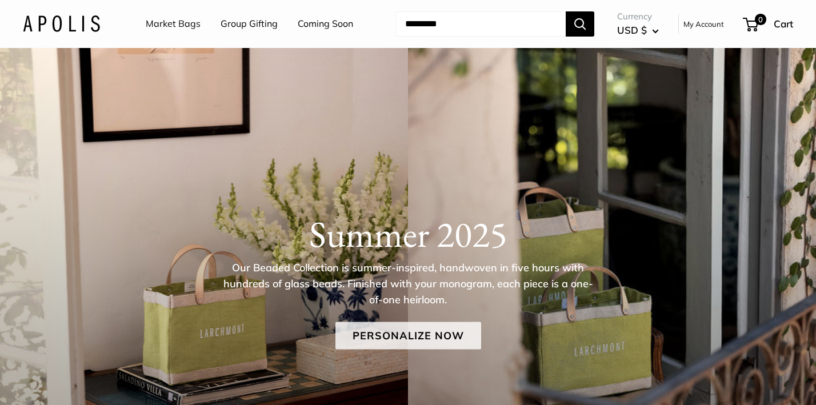
click at [387, 334] on link "Personalize Now" at bounding box center [408, 335] width 146 height 27
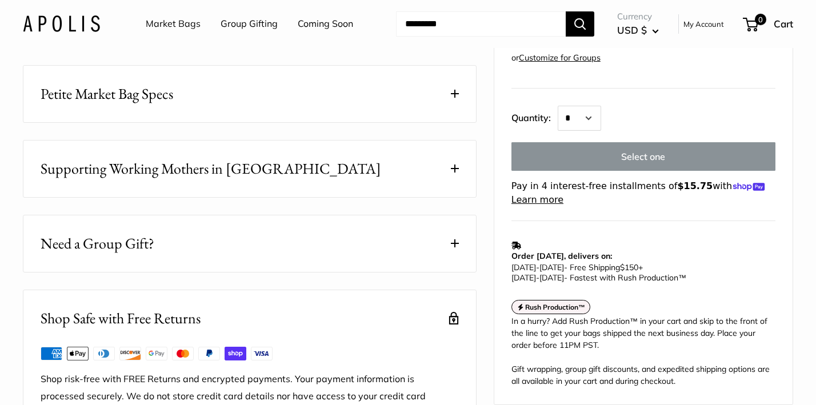
scroll to position [604, 0]
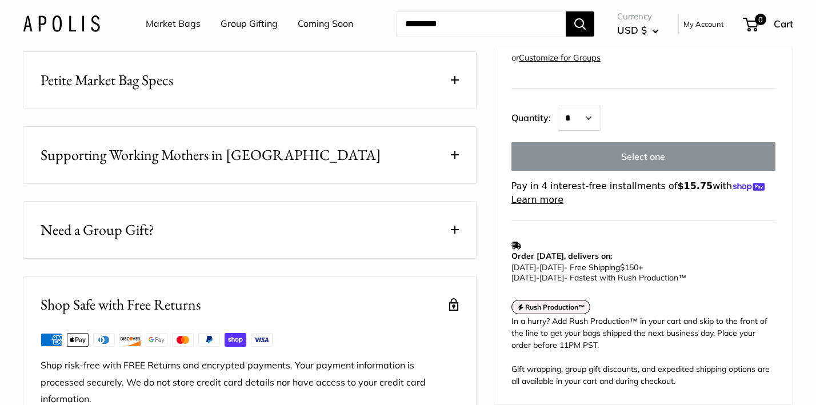
click at [161, 91] on span "Petite Market Bag Specs" at bounding box center [107, 80] width 133 height 22
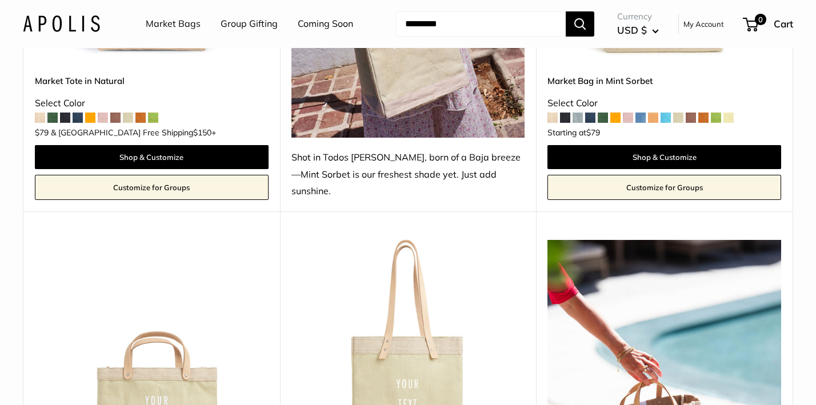
scroll to position [825, 0]
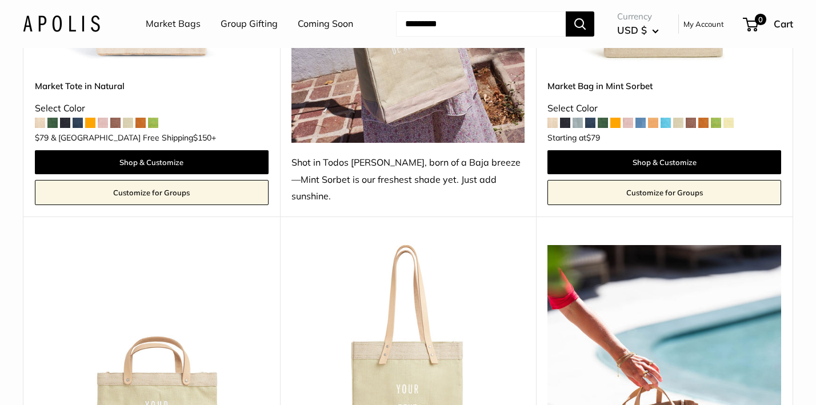
click at [419, 22] on input "Search..." at bounding box center [481, 23] width 170 height 25
type input "*********"
click at [581, 23] on button "Search" at bounding box center [580, 23] width 29 height 25
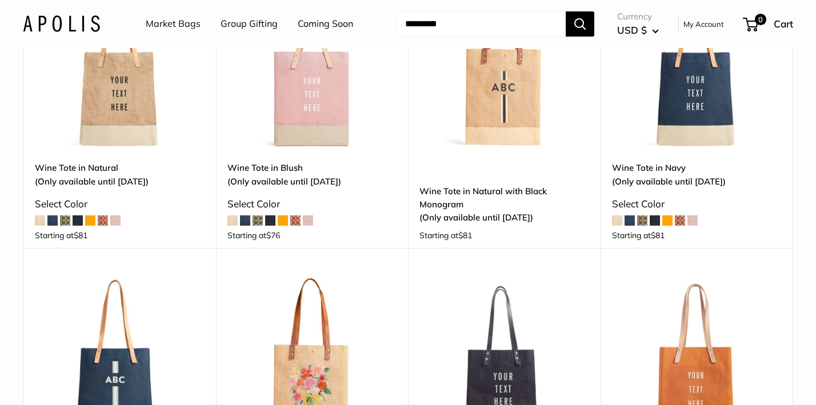
scroll to position [193, 0]
click at [0, 0] on img at bounding box center [0, 0] width 0 height 0
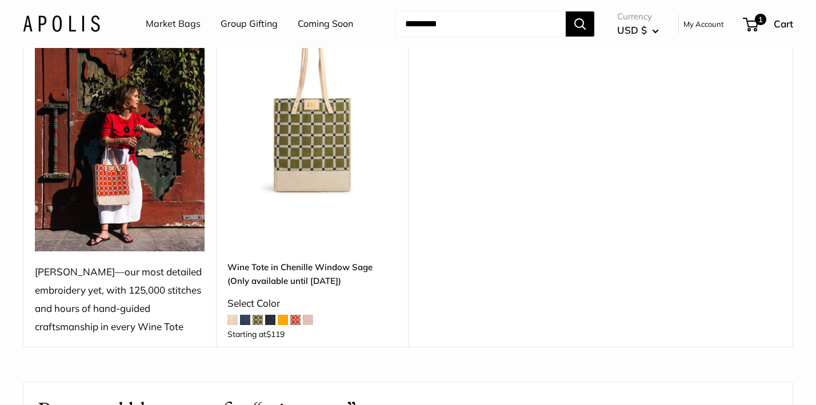
scroll to position [1388, 0]
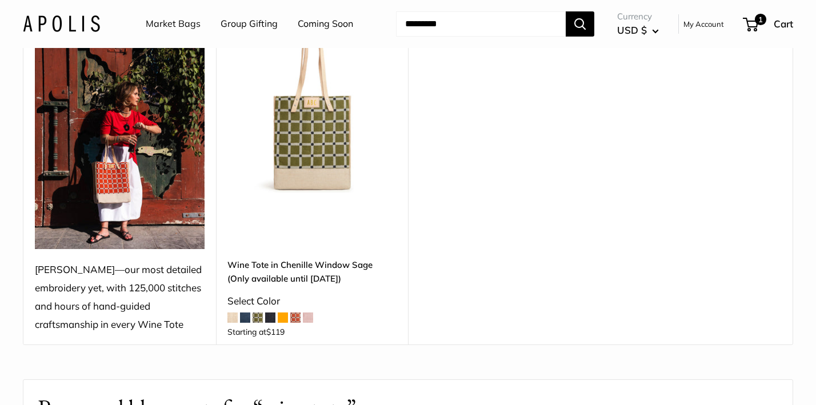
click at [300, 258] on link "Wine Tote in Chenille Window Sage (Only available until Aug 10)" at bounding box center [312, 271] width 170 height 27
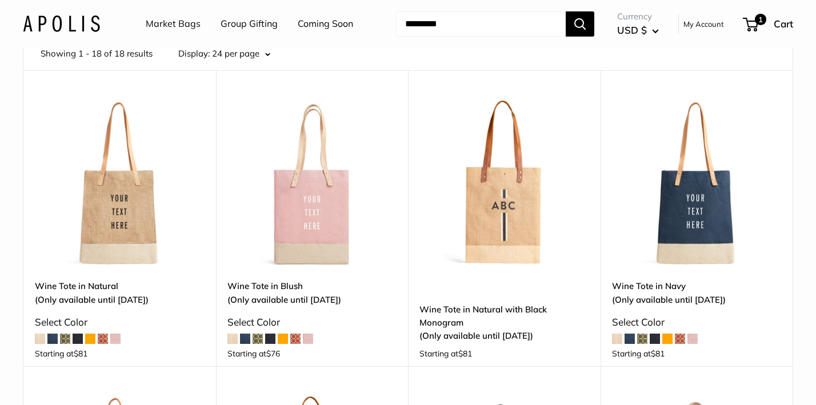
scroll to position [86, 0]
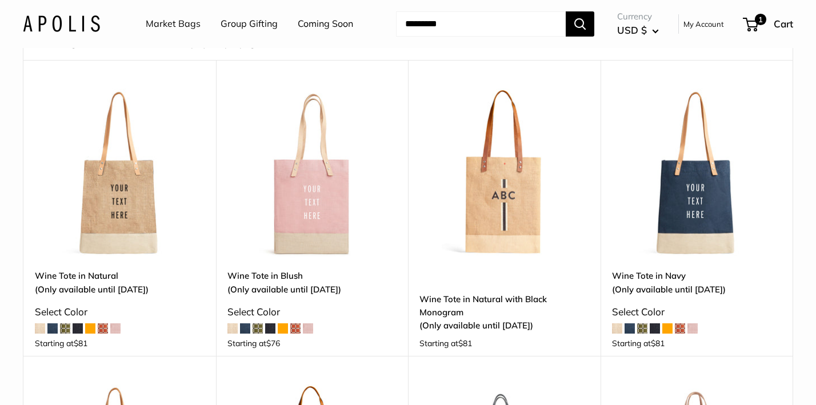
click at [0, 0] on img at bounding box center [0, 0] width 0 height 0
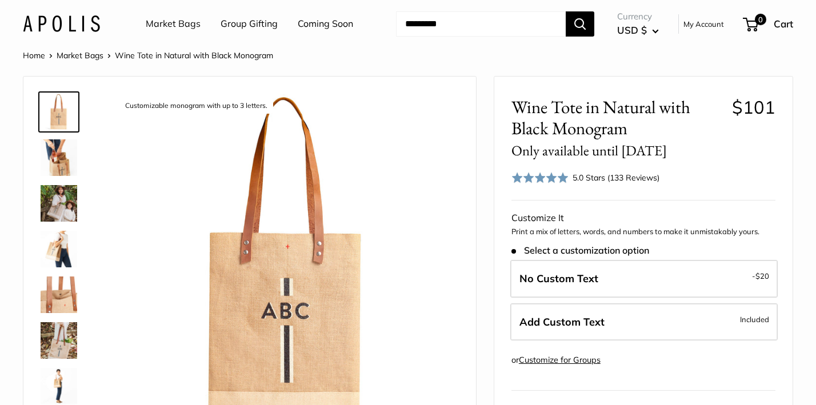
scroll to position [98, 0]
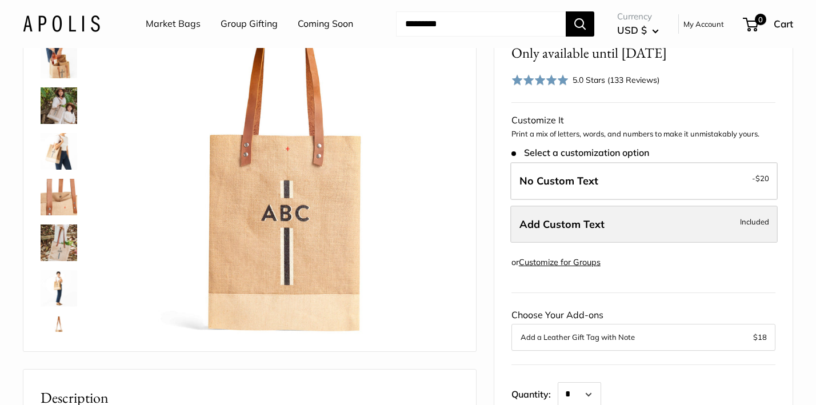
click at [575, 222] on span "Add Custom Text" at bounding box center [561, 224] width 85 height 13
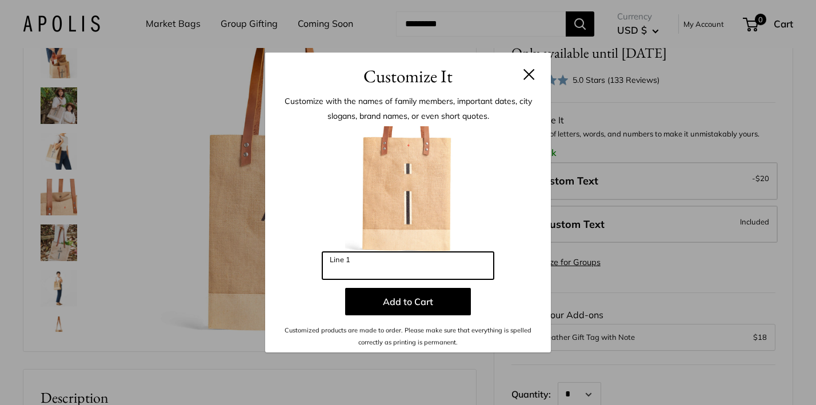
click at [402, 263] on input "Line 1" at bounding box center [407, 265] width 171 height 27
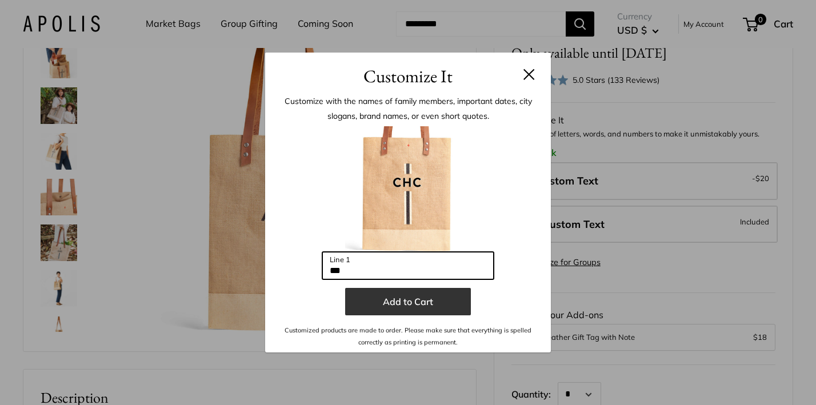
type input "***"
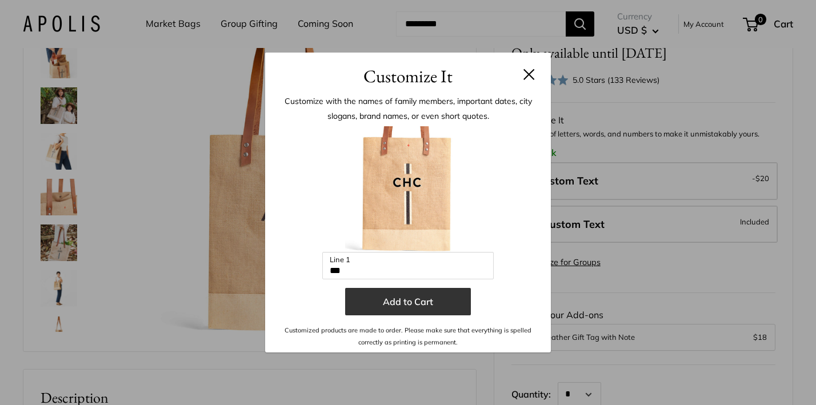
click at [419, 303] on button "Add to Cart" at bounding box center [408, 301] width 126 height 27
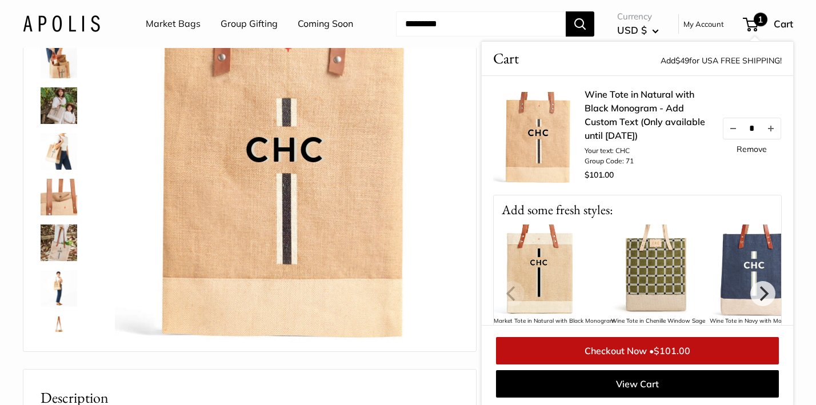
click at [670, 259] on img at bounding box center [656, 270] width 91 height 91
click at [653, 270] on img at bounding box center [656, 270] width 91 height 91
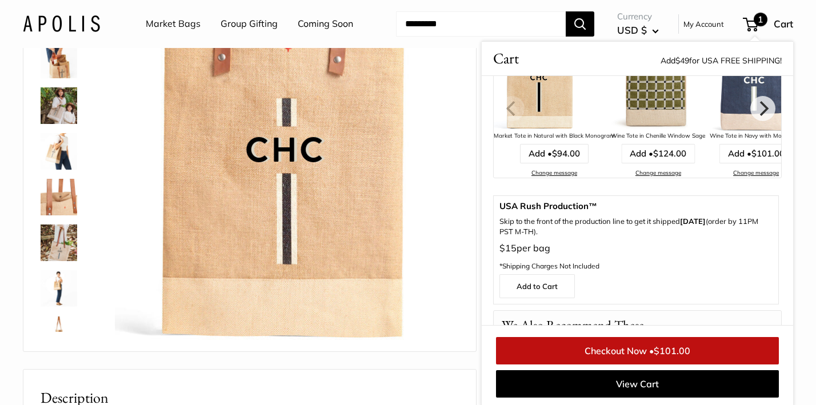
scroll to position [190, 0]
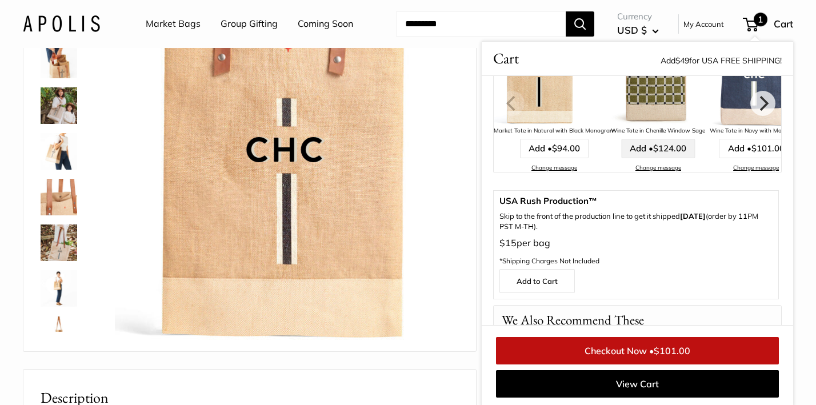
click at [653, 147] on link "Add • $124.00" at bounding box center [658, 148] width 74 height 19
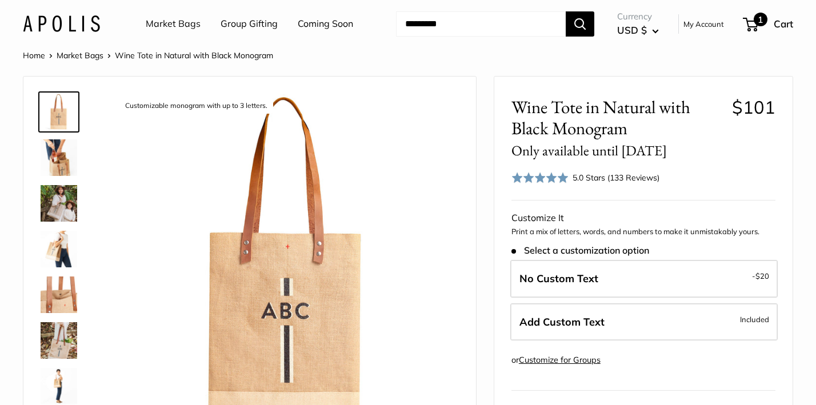
click at [751, 22] on span "1" at bounding box center [750, 25] width 15 height 14
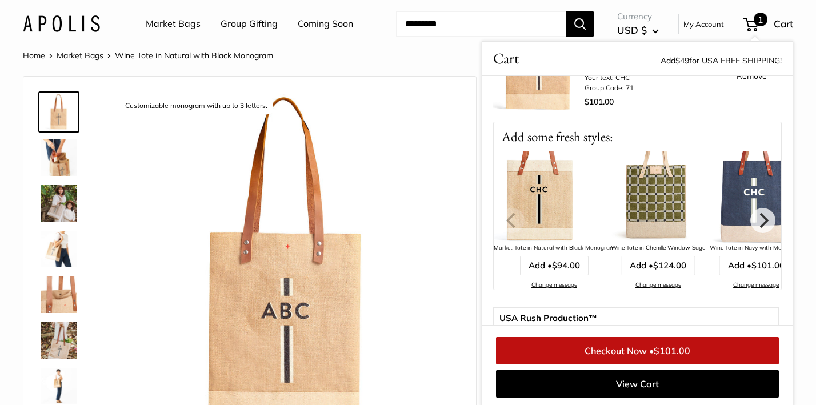
scroll to position [84, 0]
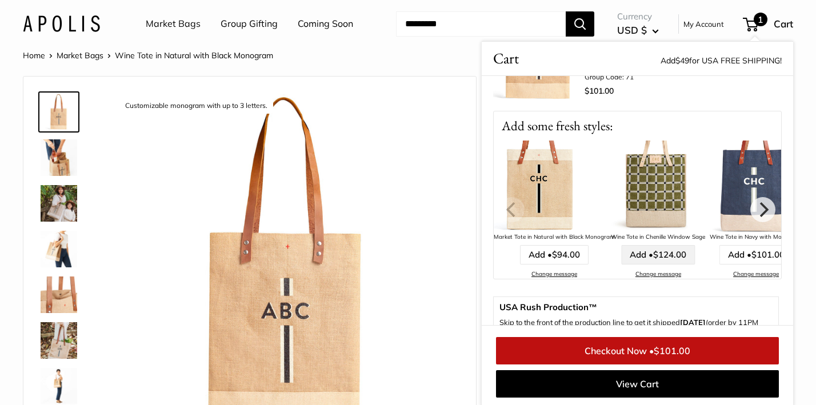
click at [659, 251] on span "$124.00" at bounding box center [669, 254] width 33 height 11
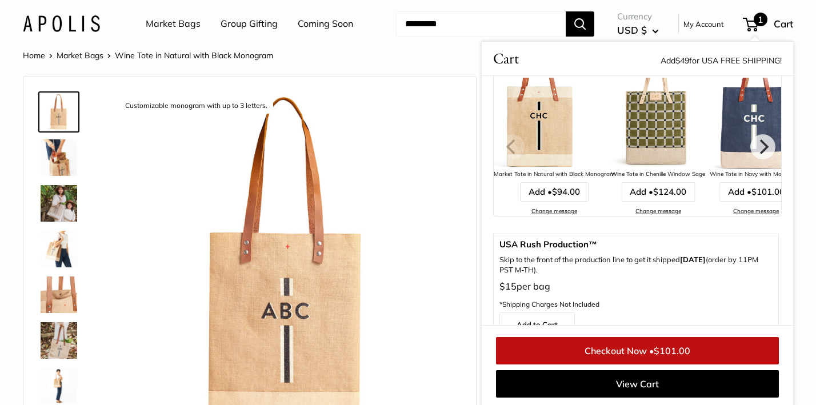
scroll to position [0, 0]
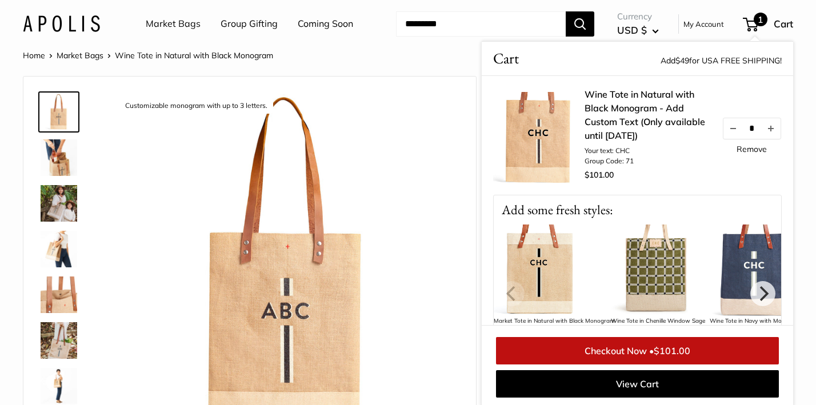
click at [322, 23] on link "Coming Soon" at bounding box center [325, 23] width 55 height 17
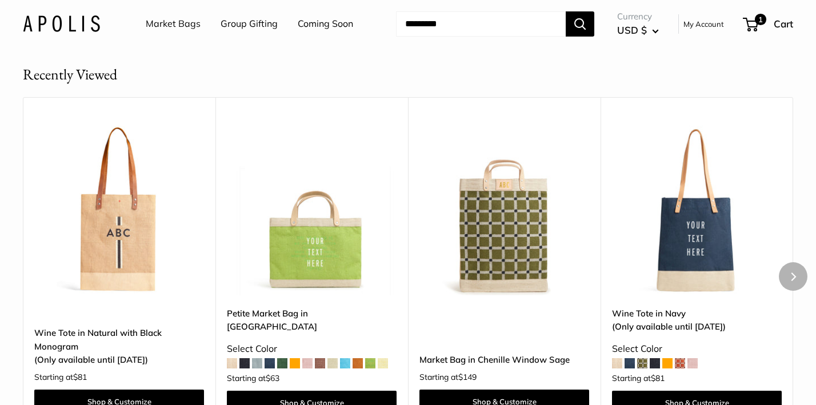
scroll to position [3222, 0]
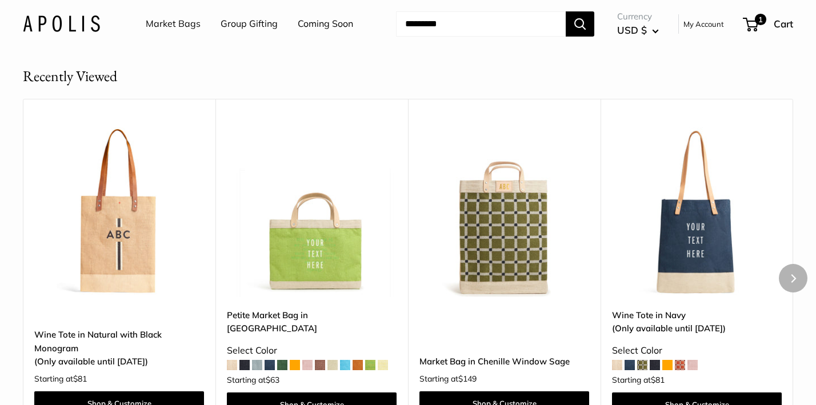
click at [0, 0] on img at bounding box center [0, 0] width 0 height 0
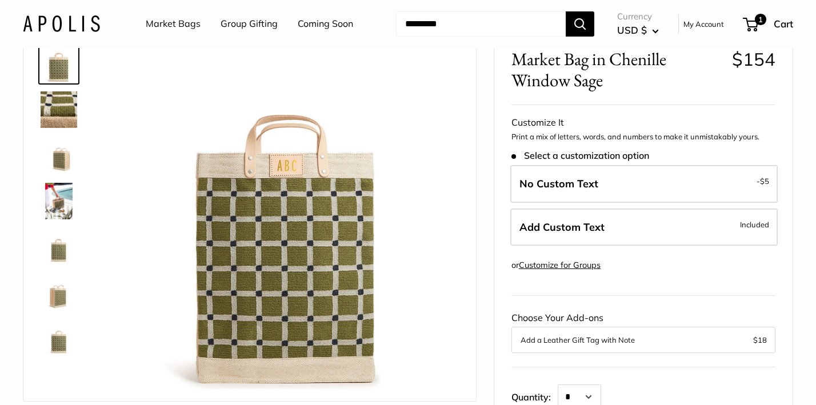
scroll to position [53, 0]
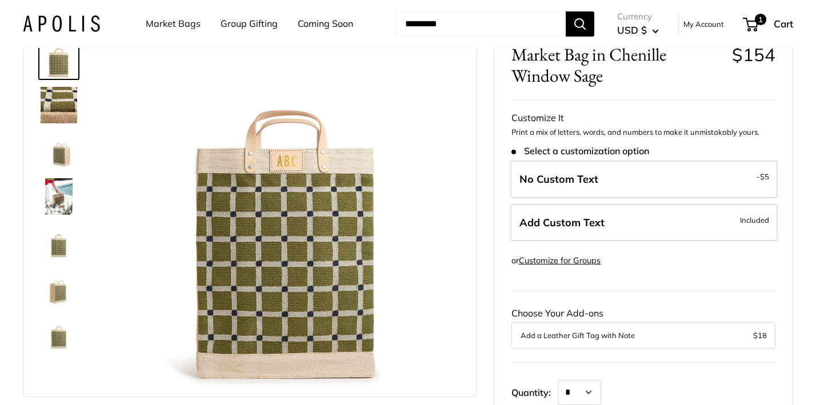
click at [54, 193] on img at bounding box center [59, 196] width 37 height 37
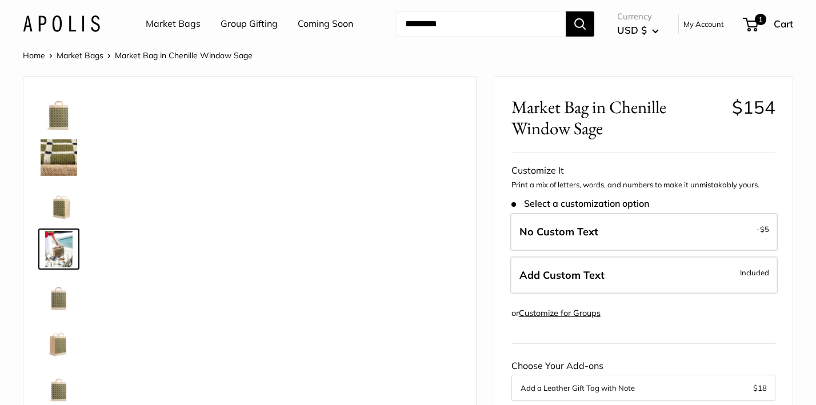
scroll to position [0, 0]
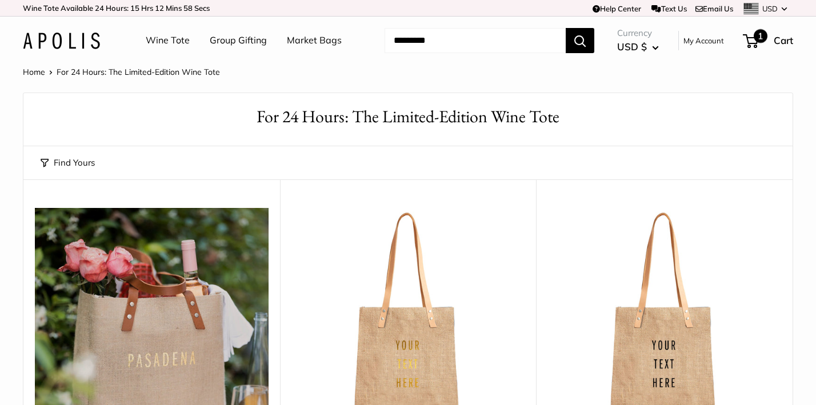
click at [754, 37] on span "1" at bounding box center [761, 36] width 14 height 14
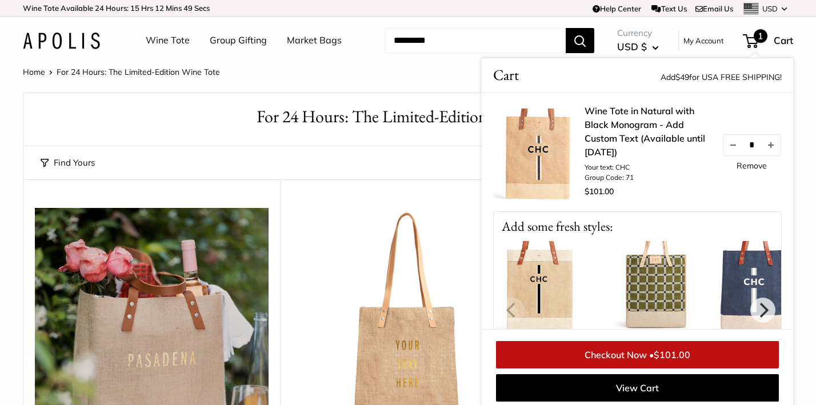
click at [748, 163] on link "Remove" at bounding box center [752, 166] width 30 height 8
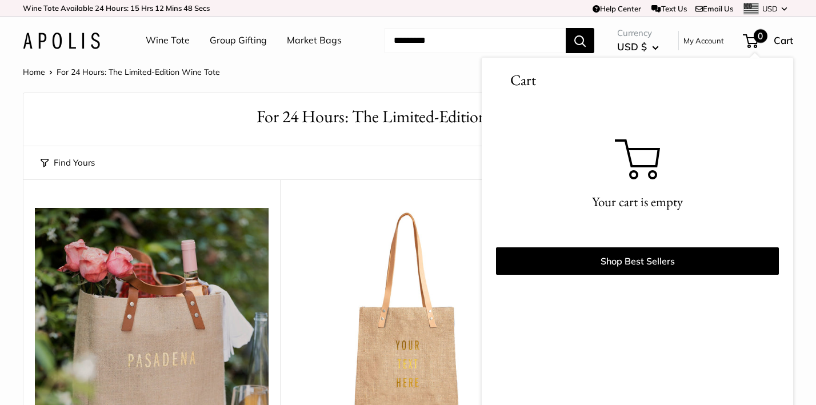
click at [748, 165] on div "Your cart is empty" at bounding box center [637, 173] width 283 height 148
click at [406, 72] on div "Home For 24 Hours: The Limited-Edition Wine Tote" at bounding box center [408, 72] width 770 height 15
